Goal: Task Accomplishment & Management: Complete application form

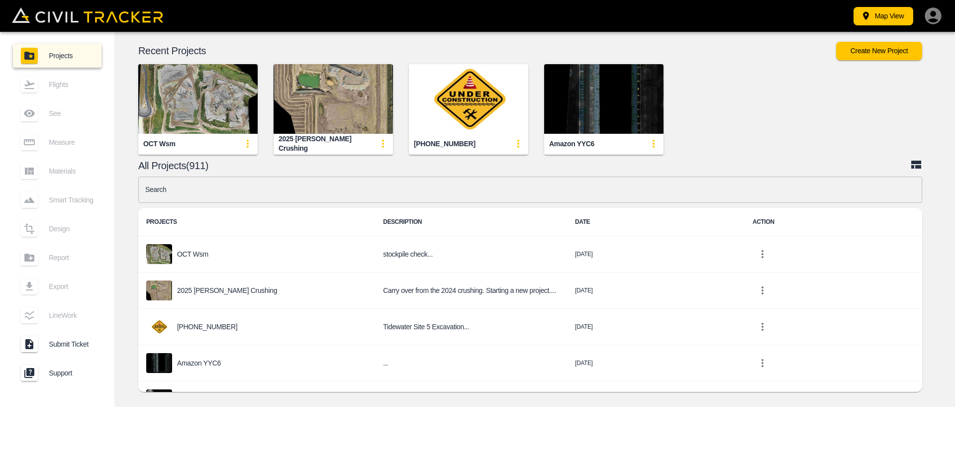
click at [360, 196] on input "text" at bounding box center [530, 190] width 784 height 26
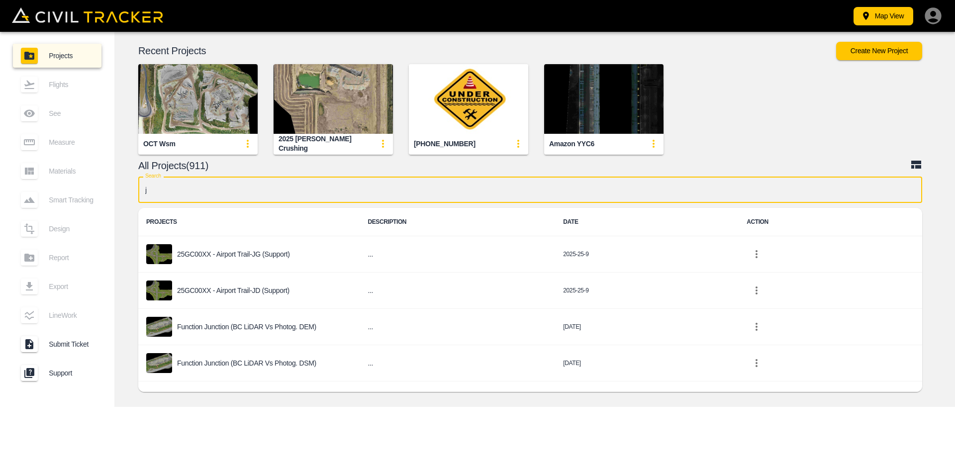
type input "jd"
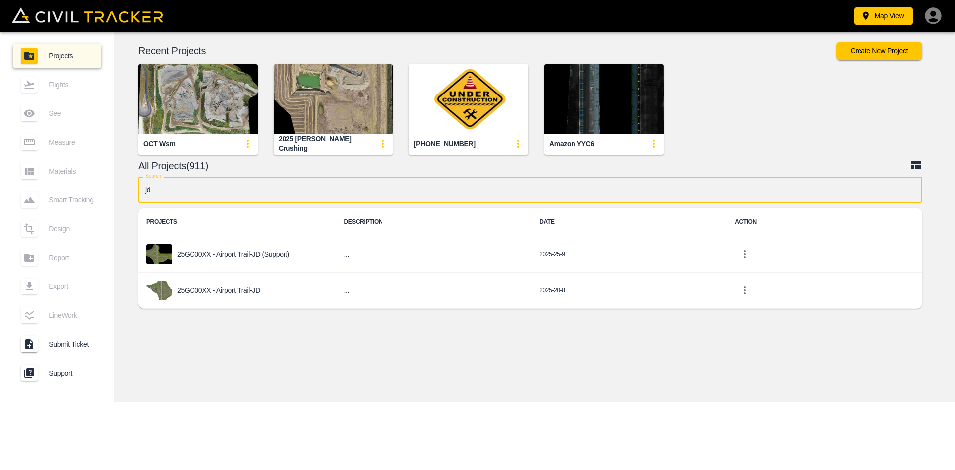
click at [265, 293] on div "25GC00XX - Airport Trail-JD" at bounding box center [236, 290] width 181 height 20
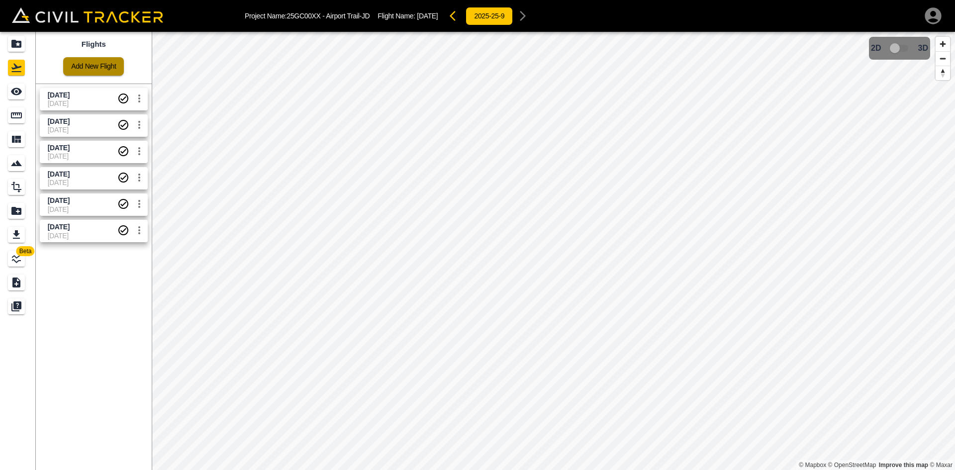
click at [86, 66] on link "Add New Flight" at bounding box center [93, 66] width 61 height 18
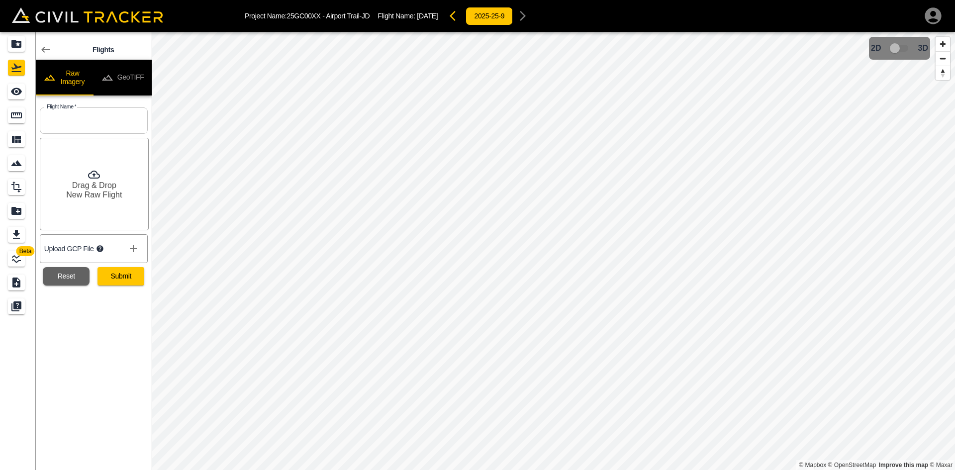
click at [132, 78] on button "GeoTIFF" at bounding box center [122, 78] width 58 height 36
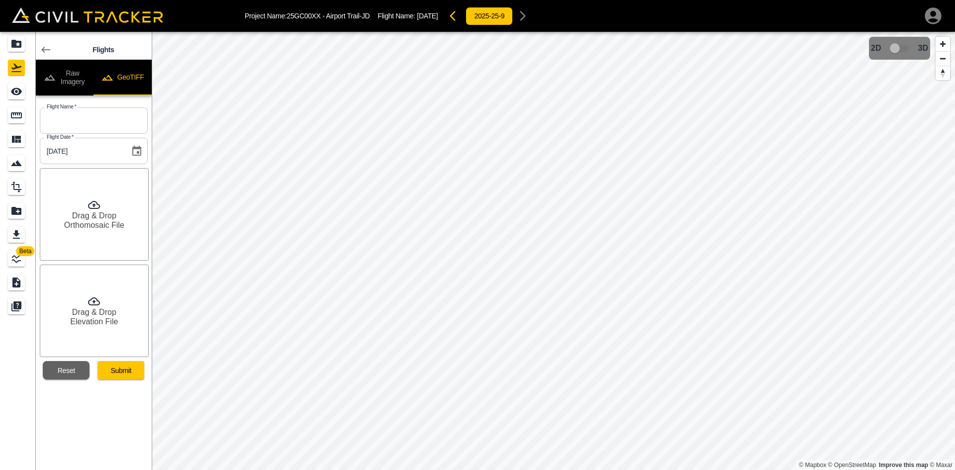
click at [88, 127] on input "text" at bounding box center [94, 120] width 108 height 26
type input "[DATE]"
click at [92, 222] on h6 "Orthomosaic File" at bounding box center [94, 224] width 60 height 9
click at [103, 318] on h6 "Elevation File" at bounding box center [94, 321] width 48 height 9
click at [116, 371] on button "Submit" at bounding box center [120, 370] width 47 height 18
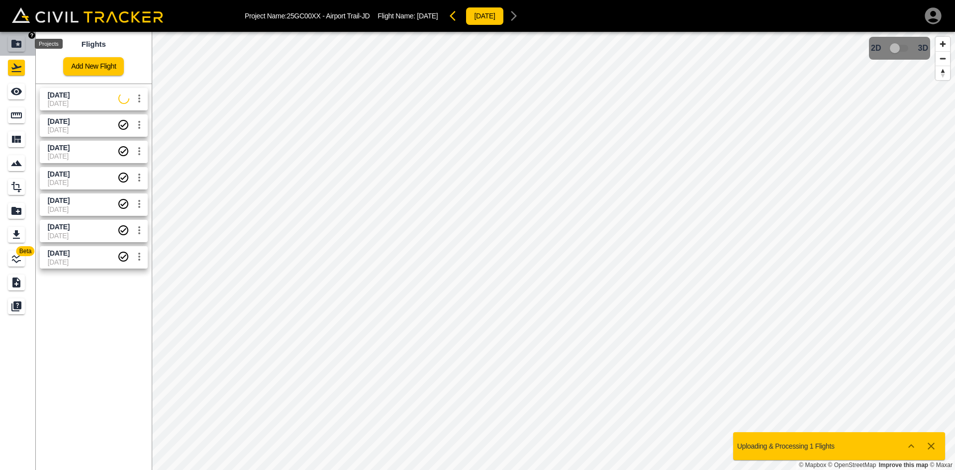
click at [18, 45] on icon "Projects" at bounding box center [16, 44] width 12 height 12
